Goal: Task Accomplishment & Management: Use online tool/utility

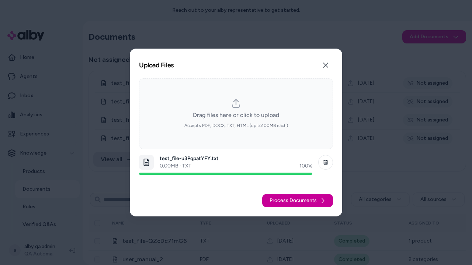
click at [298, 201] on span "Process Documents" at bounding box center [292, 200] width 47 height 7
